Goal: Find specific page/section: Find specific page/section

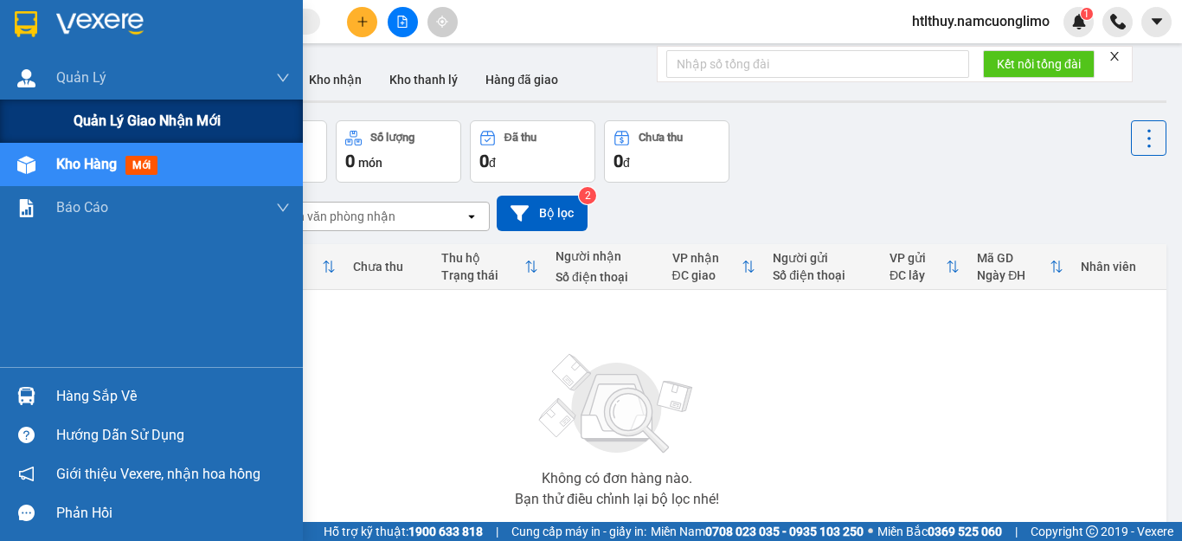
click at [154, 125] on span "Quản lý giao nhận mới" at bounding box center [147, 121] width 147 height 22
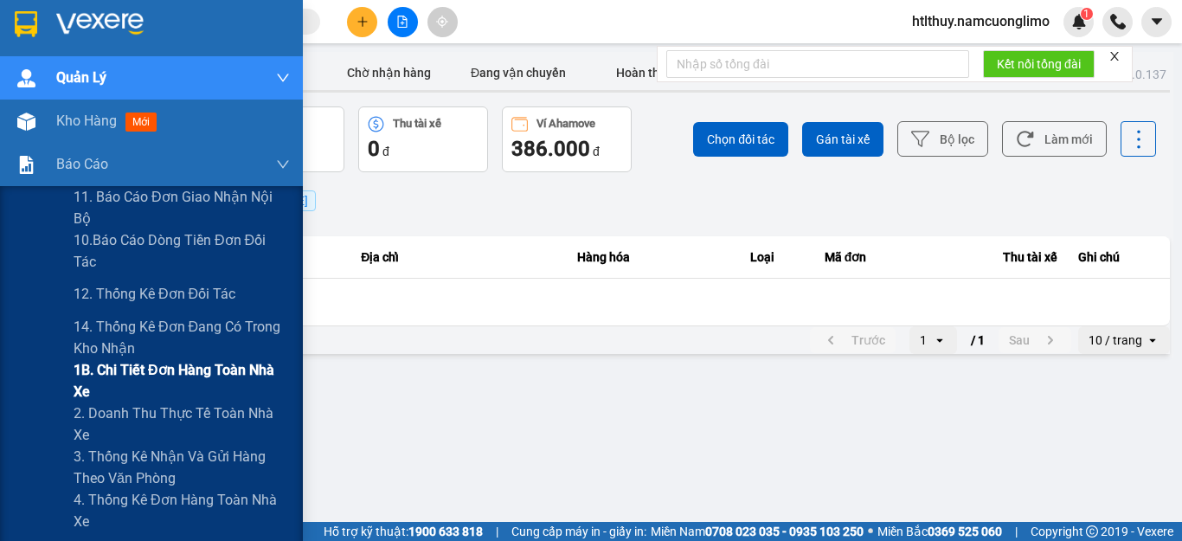
click at [138, 373] on span "1B. Chi tiết đơn hàng toàn nhà xe" at bounding box center [182, 380] width 216 height 43
